Goal: Information Seeking & Learning: Learn about a topic

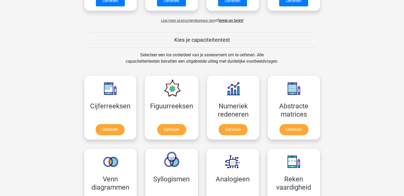
scroll to position [186, 0]
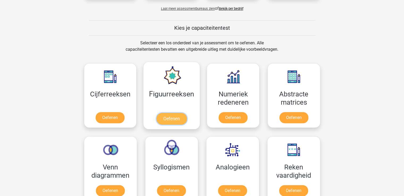
click at [171, 118] on link "Oefenen" at bounding box center [171, 119] width 30 height 12
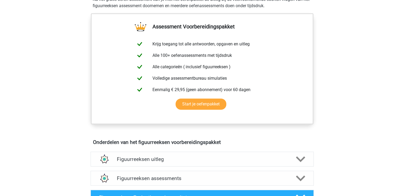
scroll to position [212, 0]
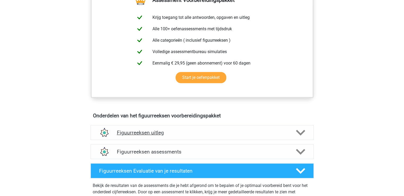
click at [303, 132] on polygon at bounding box center [300, 133] width 9 height 6
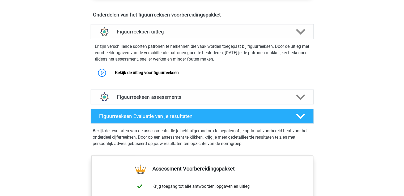
scroll to position [319, 0]
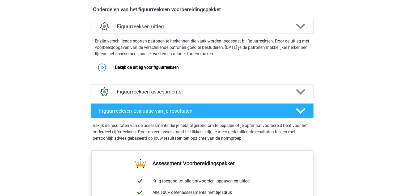
click at [300, 91] on icon at bounding box center [300, 91] width 9 height 9
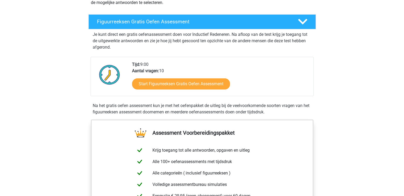
scroll to position [0, 0]
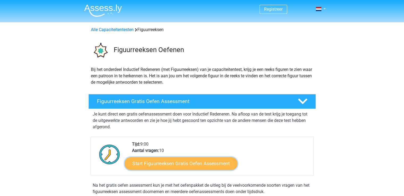
click at [174, 164] on link "Start Figuurreeksen Gratis Oefen Assessment" at bounding box center [181, 163] width 113 height 13
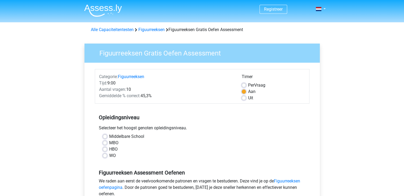
click at [109, 154] on label "WO" at bounding box center [112, 155] width 7 height 6
click at [105, 154] on input "WO" at bounding box center [105, 154] width 4 height 5
radio input "true"
click at [109, 136] on label "Middelbare School" at bounding box center [126, 136] width 35 height 6
click at [104, 136] on input "Middelbare School" at bounding box center [105, 135] width 4 height 5
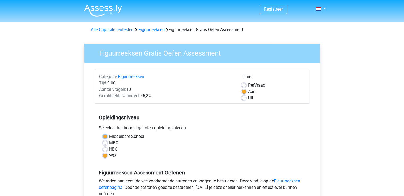
radio input "true"
click at [109, 154] on label "WO" at bounding box center [112, 155] width 7 height 6
click at [104, 154] on input "WO" at bounding box center [105, 154] width 4 height 5
radio input "true"
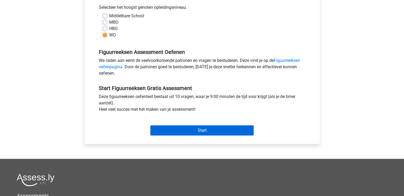
scroll to position [133, 0]
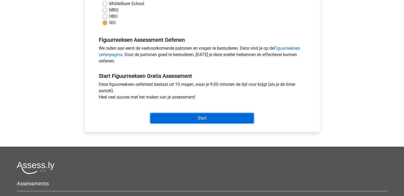
click at [206, 118] on input "Start" at bounding box center [201, 118] width 103 height 10
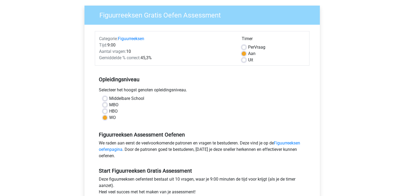
scroll to position [0, 0]
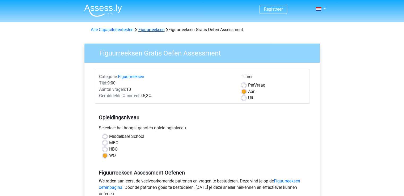
click at [146, 29] on link "Figuurreeksen" at bounding box center [151, 29] width 26 height 5
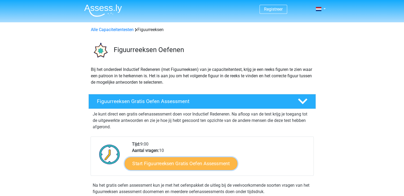
click at [176, 162] on link "Start Figuurreeksen Gratis Oefen Assessment" at bounding box center [181, 163] width 113 height 13
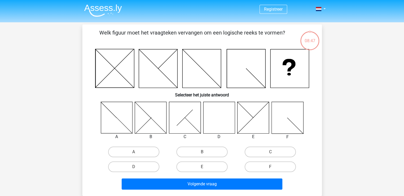
click at [223, 116] on icon at bounding box center [219, 118] width 32 height 32
click at [135, 164] on label "D" at bounding box center [133, 166] width 51 height 11
click at [135, 167] on input "D" at bounding box center [135, 168] width 3 height 3
radio input "true"
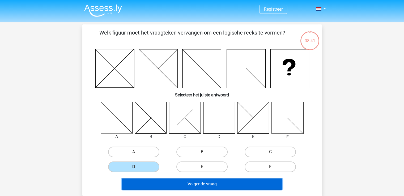
click at [204, 184] on button "Volgende vraag" at bounding box center [202, 183] width 161 height 11
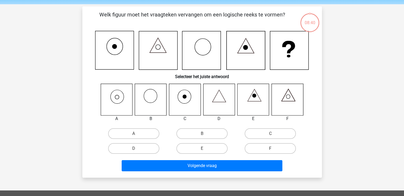
scroll to position [24, 0]
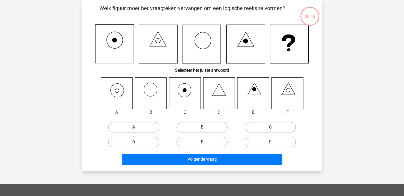
click at [130, 128] on label "A" at bounding box center [133, 127] width 51 height 11
click at [134, 128] on input "A" at bounding box center [135, 128] width 3 height 3
radio input "true"
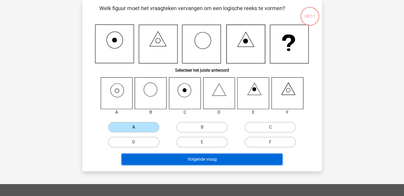
click at [202, 157] on button "Volgende vraag" at bounding box center [202, 159] width 161 height 11
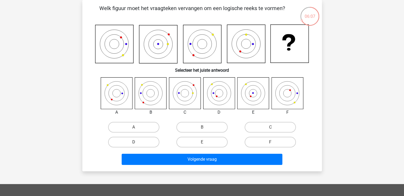
click at [131, 140] on label "D" at bounding box center [133, 142] width 51 height 11
click at [134, 142] on input "D" at bounding box center [135, 143] width 3 height 3
radio input "true"
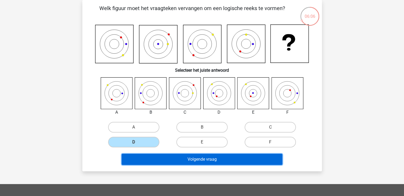
click at [201, 157] on button "Volgende vraag" at bounding box center [202, 159] width 161 height 11
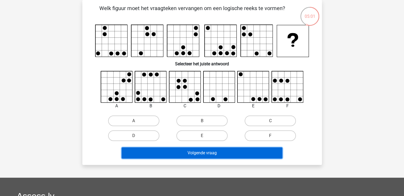
click at [203, 154] on button "Volgende vraag" at bounding box center [202, 152] width 161 height 11
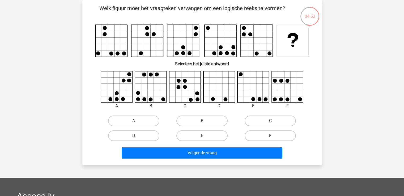
click at [273, 136] on input "F" at bounding box center [271, 137] width 3 height 3
radio input "true"
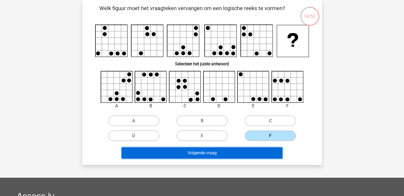
click at [213, 152] on button "Volgende vraag" at bounding box center [202, 152] width 161 height 11
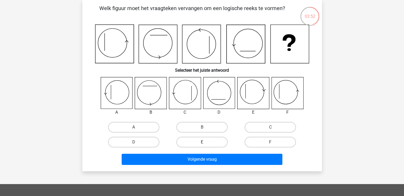
click at [206, 142] on label "E" at bounding box center [201, 142] width 51 height 11
click at [205, 142] on input "E" at bounding box center [203, 143] width 3 height 3
radio input "true"
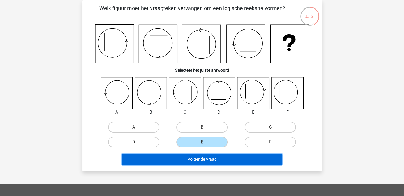
click at [209, 159] on button "Volgende vraag" at bounding box center [202, 159] width 161 height 11
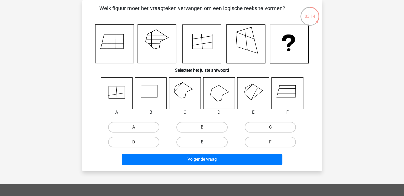
click at [209, 142] on label "E" at bounding box center [201, 142] width 51 height 11
click at [205, 142] on input "E" at bounding box center [203, 143] width 3 height 3
radio input "true"
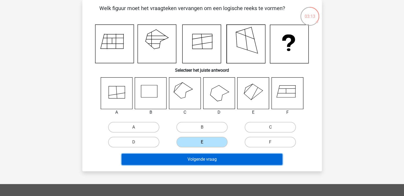
click at [209, 157] on button "Volgende vraag" at bounding box center [202, 159] width 161 height 11
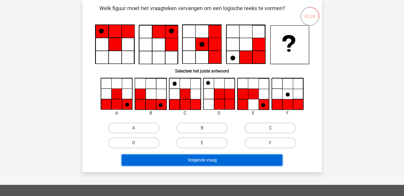
click at [203, 160] on button "Volgende vraag" at bounding box center [202, 160] width 161 height 11
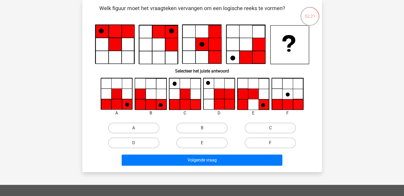
drag, startPoint x: 268, startPoint y: 140, endPoint x: 264, endPoint y: 144, distance: 4.9
click at [268, 140] on label "F" at bounding box center [270, 143] width 51 height 11
click at [270, 143] on input "F" at bounding box center [271, 144] width 3 height 3
radio input "true"
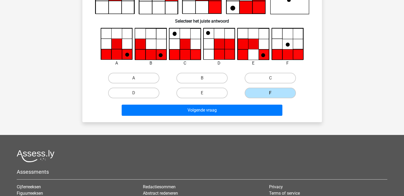
scroll to position [78, 0]
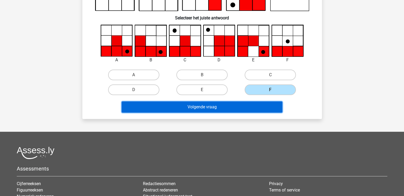
click at [200, 105] on button "Volgende vraag" at bounding box center [202, 106] width 161 height 11
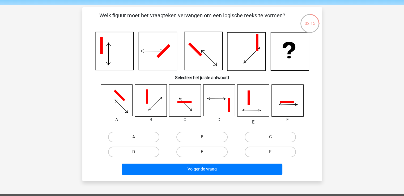
scroll to position [27, 0]
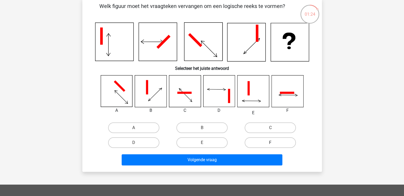
click at [274, 140] on label "F" at bounding box center [270, 142] width 51 height 11
click at [274, 143] on input "F" at bounding box center [271, 144] width 3 height 3
radio input "true"
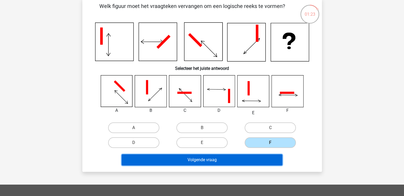
click at [226, 157] on button "Volgende vraag" at bounding box center [202, 159] width 161 height 11
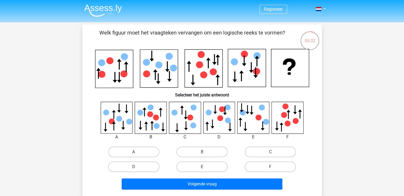
scroll to position [0, 0]
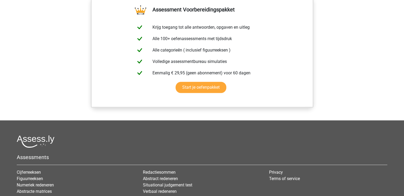
scroll to position [505, 0]
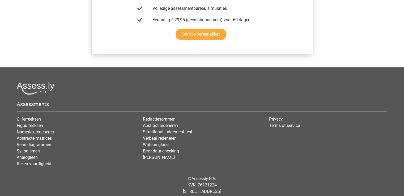
click at [34, 131] on link "Numeriek redeneren" at bounding box center [35, 131] width 37 height 5
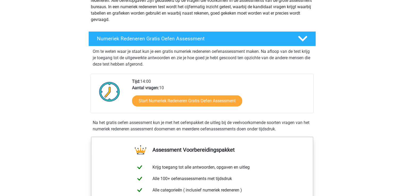
scroll to position [106, 0]
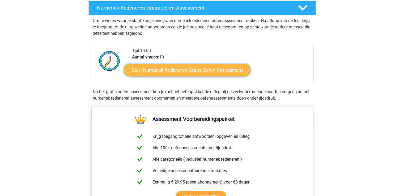
click at [205, 70] on link "Start Numeriek Redeneren Gratis Oefen Assessment" at bounding box center [187, 69] width 127 height 13
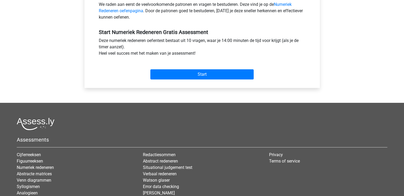
scroll to position [186, 0]
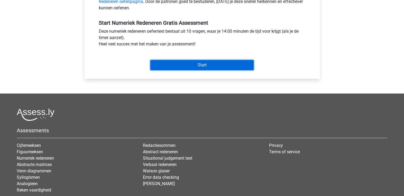
click at [203, 65] on input "Start" at bounding box center [201, 65] width 103 height 10
